Goal: Information Seeking & Learning: Learn about a topic

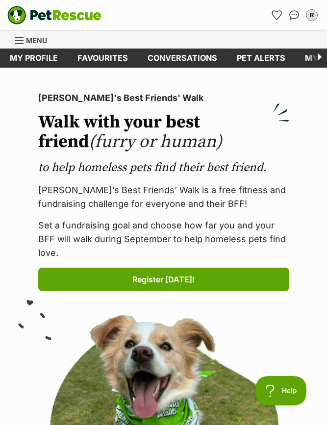
click at [23, 41] on div "Menu" at bounding box center [20, 41] width 10 height 8
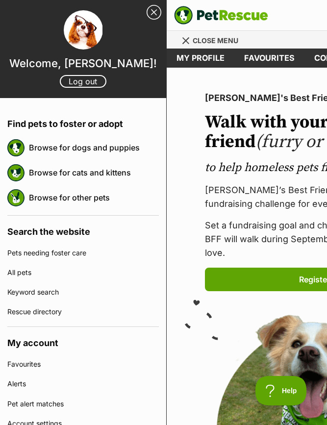
click at [131, 148] on link "Browse for dogs and puppies" at bounding box center [94, 147] width 130 height 21
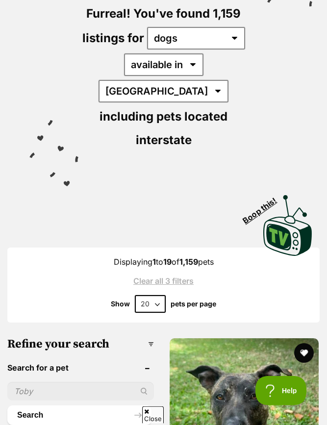
click at [159, 295] on select "20 40 60" at bounding box center [150, 304] width 31 height 18
select select "60"
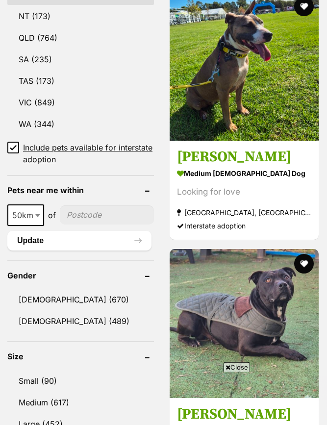
scroll to position [742, 0]
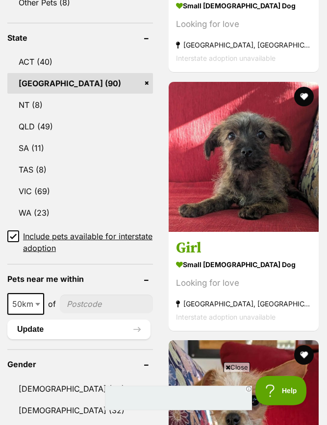
scroll to position [667, 0]
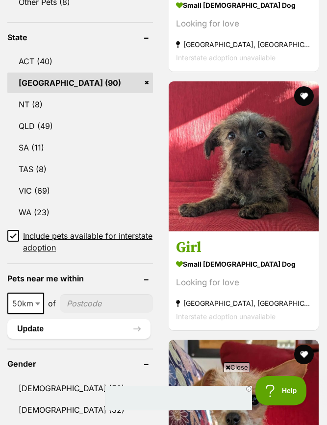
click at [301, 89] on button "favourite" at bounding box center [304, 96] width 20 height 20
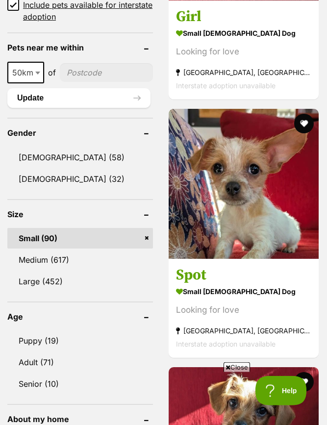
scroll to position [0, 0]
click at [306, 133] on button "favourite" at bounding box center [304, 124] width 20 height 20
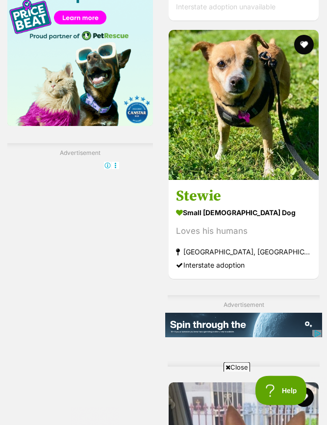
scroll to position [1752, 0]
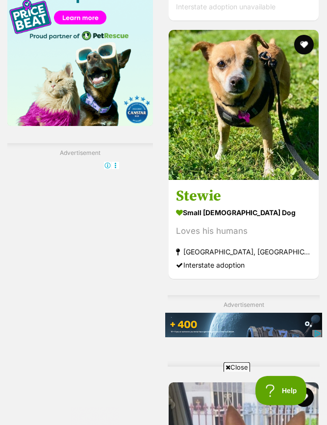
click at [305, 54] on button "favourite" at bounding box center [304, 45] width 20 height 20
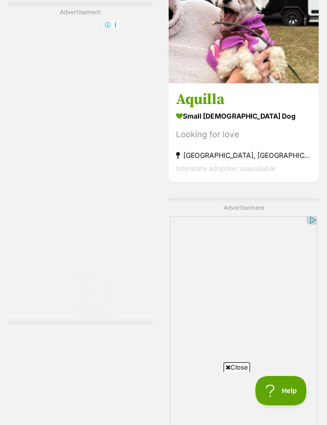
scroll to position [0, 0]
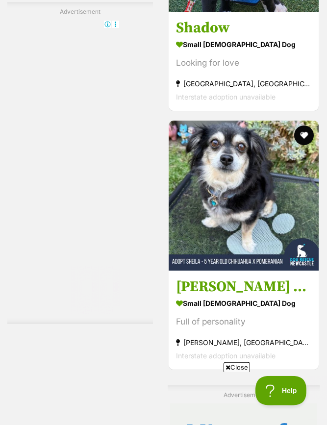
scroll to position [7090, 0]
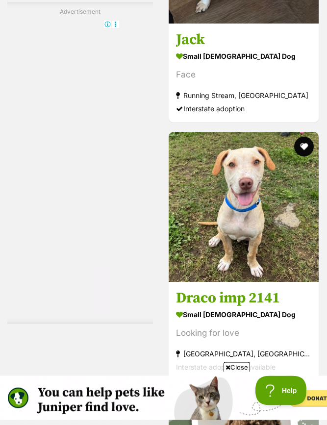
scroll to position [8203, 0]
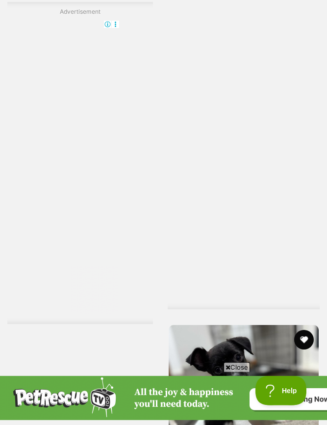
scroll to position [0, 0]
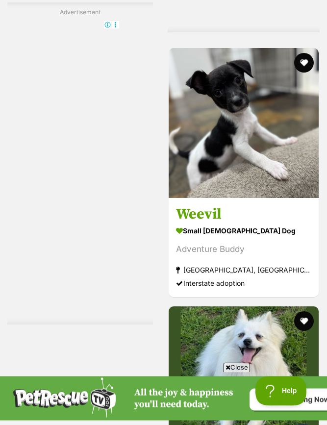
scroll to position [9665, 0]
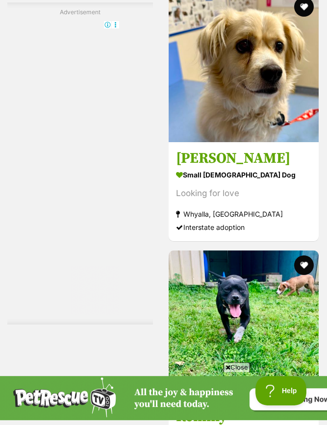
scroll to position [10238, 0]
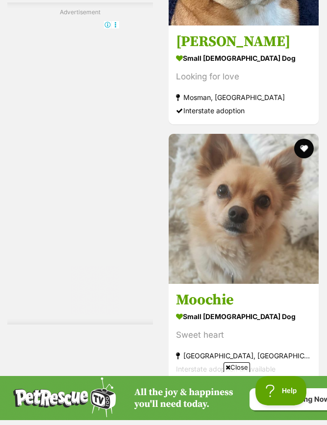
scroll to position [0, 0]
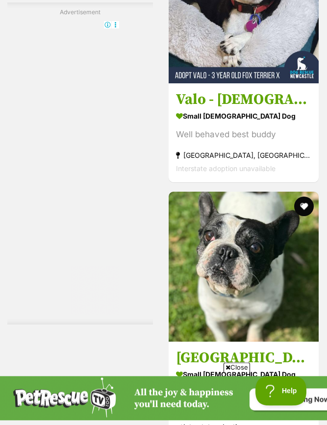
scroll to position [15725, 0]
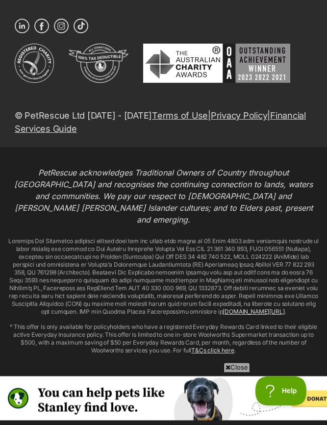
scroll to position [19639, 0]
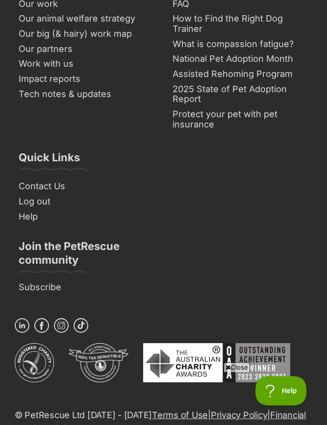
scroll to position [9873, 0]
